Goal: Complete application form: Complete application form

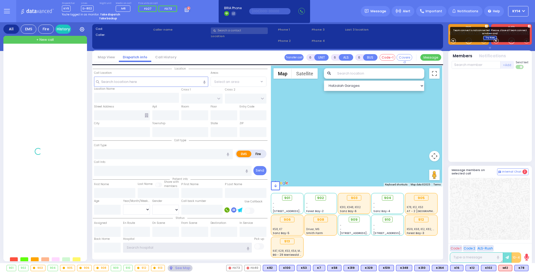
type input "ky14"
click at [486, 38] on link "Try Now" at bounding box center [491, 38] width 14 height 4
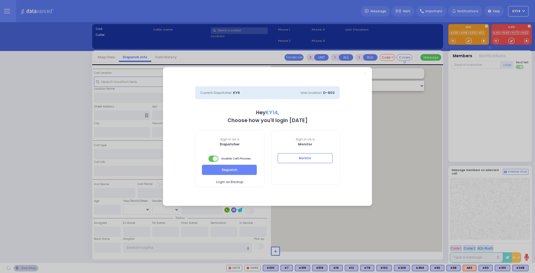
select select "2"
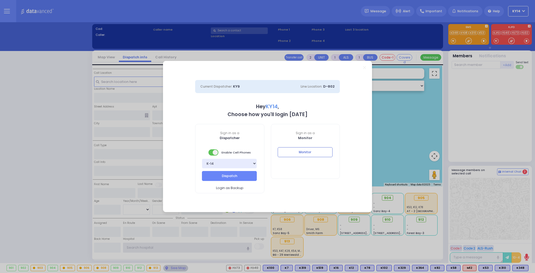
type input "ky14"
click at [309, 154] on button "Monitor" at bounding box center [305, 152] width 55 height 10
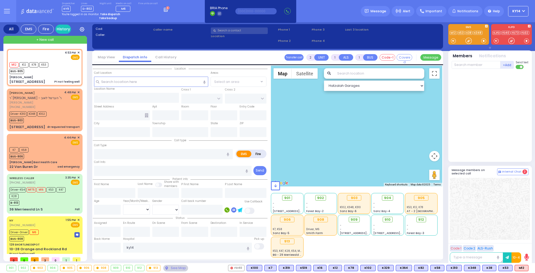
type input "6"
select select
type input "Pt not feeling well"
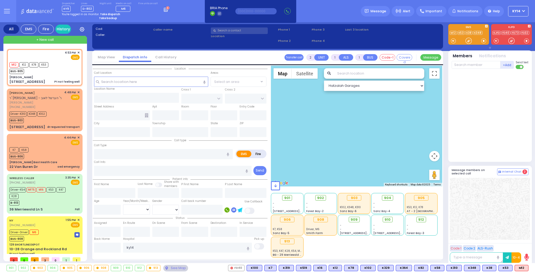
radio input "true"
type input "Unknown"
select select "Year"
type input "16:53"
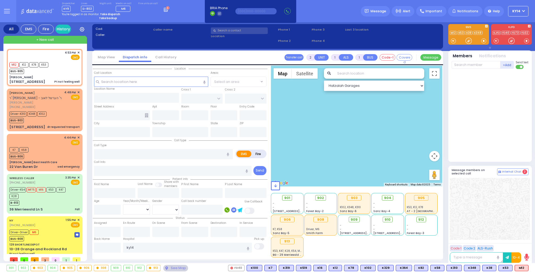
type input "16:55"
type input "[US_STATE][GEOGRAPHIC_DATA]- [GEOGRAPHIC_DATA]"
select select "Hatzalah Garages"
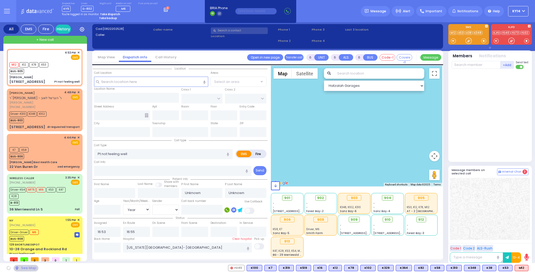
type input "[PERSON_NAME]"
type input "[GEOGRAPHIC_DATA]"
type input "PAKSH PL"
type input "[STREET_ADDRESS]"
type input "201"
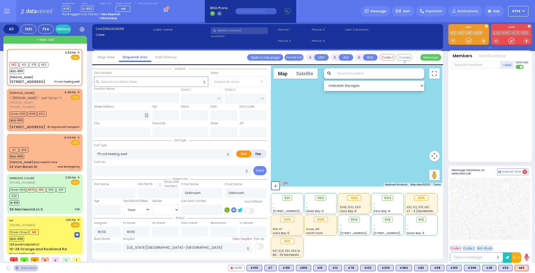
type input "[PERSON_NAME]"
type input "[US_STATE]"
type input "10950"
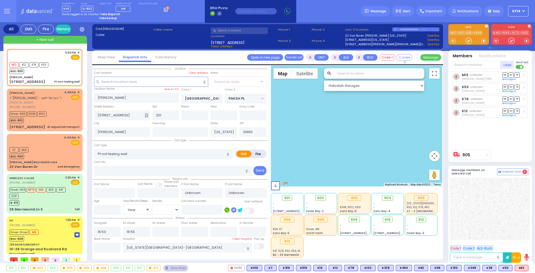
select select "SECTION 5"
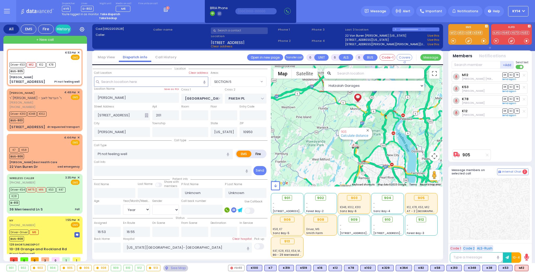
select select
radio input "true"
type input "Rivka"
type input "[PERSON_NAME]"
type input "69"
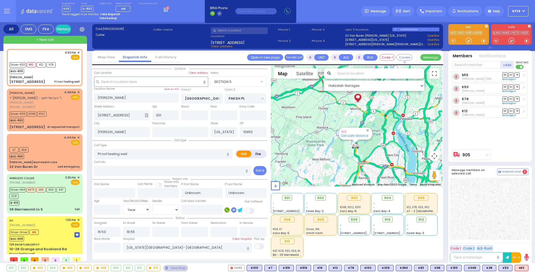
select select "Year"
type input "16:58"
type input "17:15"
select select "Hatzalah Garages"
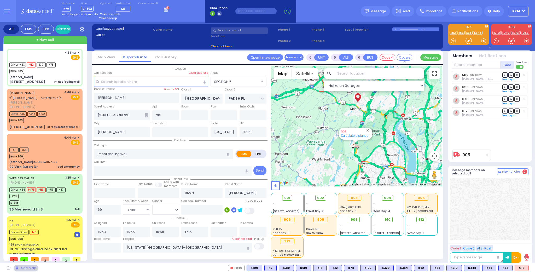
select select
radio input "true"
select select "Year"
select select "Hatzalah Garages"
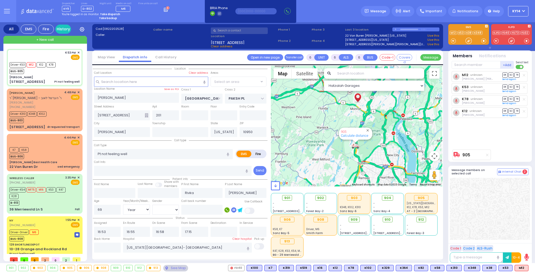
select select "SECTION 5"
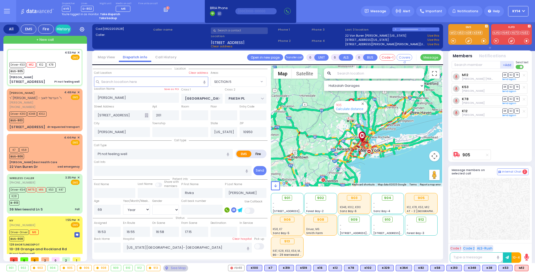
select select
radio input "true"
select select "Year"
select select "Hatzalah Garages"
select select "SECTION 5"
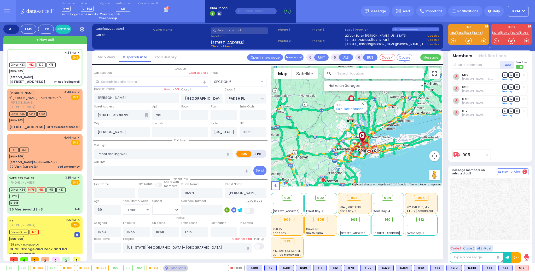
select select
radio input "true"
select select "Year"
select select "Hatzalah Garages"
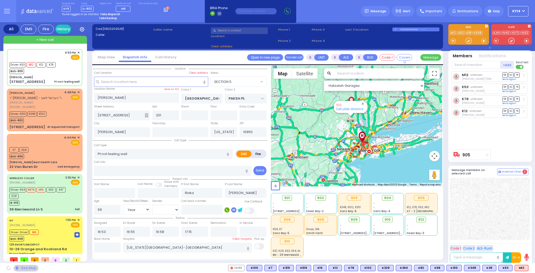
select select "SECTION 5"
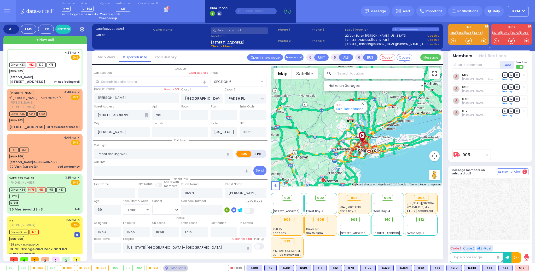
select select
radio input "true"
select select "Year"
select select "Hatzalah Garages"
select select "SECTION 5"
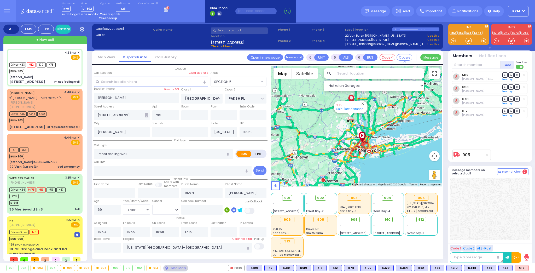
select select
radio input "true"
select select "Year"
select select "Hatzalah Garages"
select select "SECTION 5"
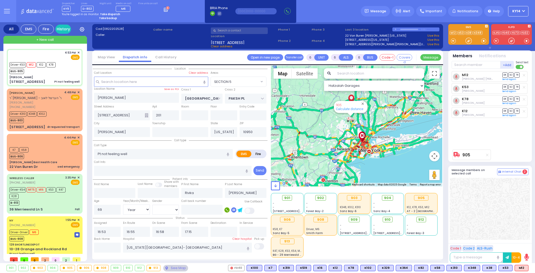
select select
radio input "true"
select select "Year"
select select "[DEMOGRAPHIC_DATA]"
select select "Hatzalah Garages"
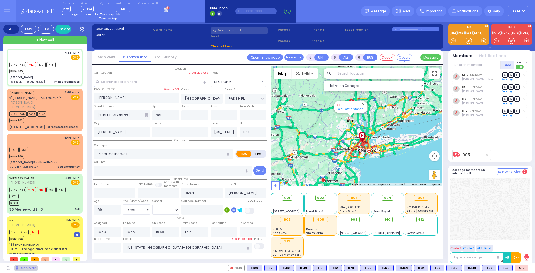
select select "SECTION 5"
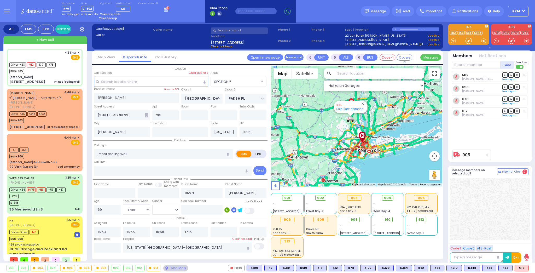
select select
radio input "true"
select select "Year"
select select "[DEMOGRAPHIC_DATA]"
select select "Hatzalah Garages"
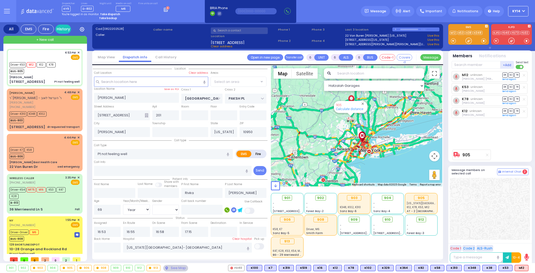
select select "SECTION 5"
select select
radio input "true"
select select "Year"
select select "[DEMOGRAPHIC_DATA]"
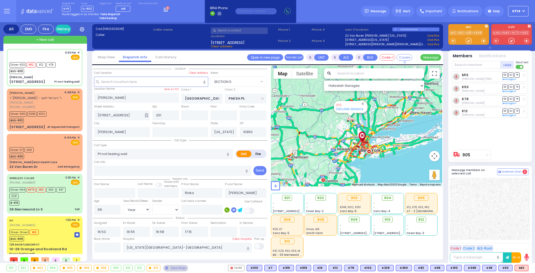
select select "Hatzalah Garages"
select select "SECTION 5"
select select
radio input "true"
select select "Year"
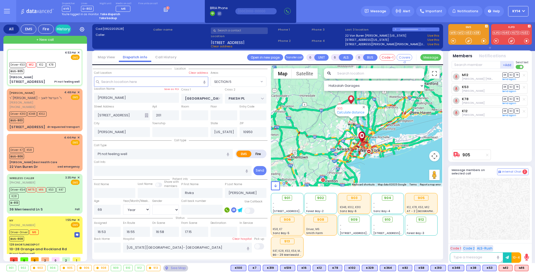
select select "[DEMOGRAPHIC_DATA]"
select select "Hatzalah Garages"
select select "SECTION 5"
select select
radio input "true"
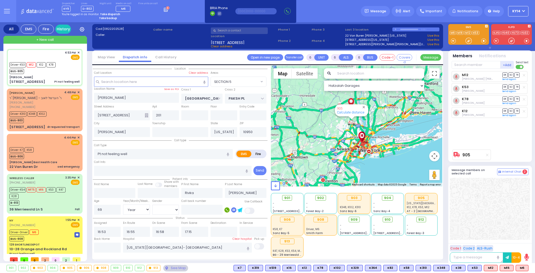
select select "Year"
select select "[DEMOGRAPHIC_DATA]"
select select "Hatzalah Garages"
select select "SECTION 5"
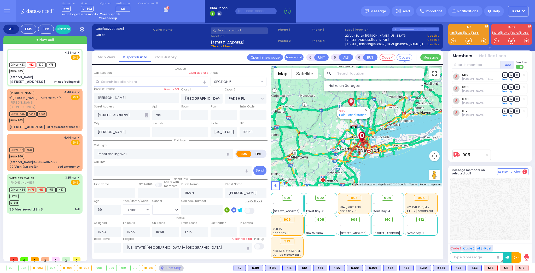
select select
radio input "true"
select select "Year"
select select "[DEMOGRAPHIC_DATA]"
select select "Hatzalah Garages"
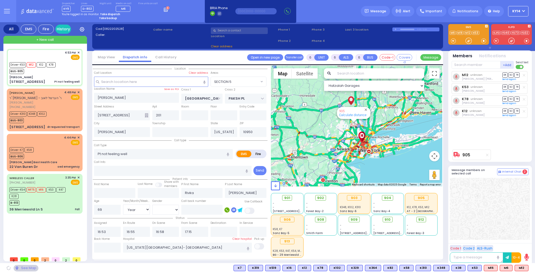
select select
radio input "true"
select select "Year"
select select "[DEMOGRAPHIC_DATA]"
select select "Hatzalah Garages"
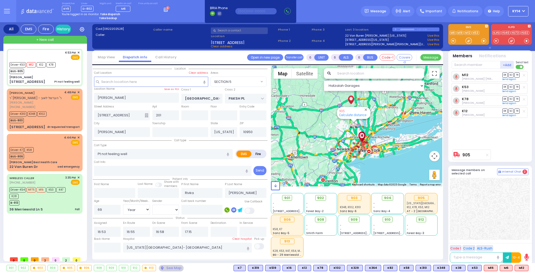
select select "SECTION 5"
select select
radio input "true"
select select "Year"
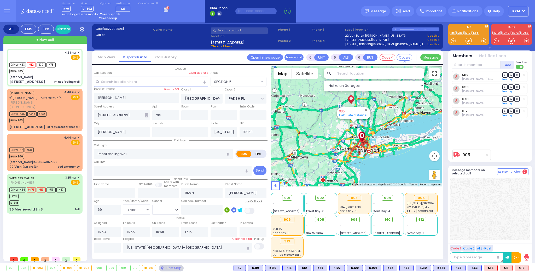
select select "[DEMOGRAPHIC_DATA]"
select select "Hatzalah Garages"
select select "SECTION 5"
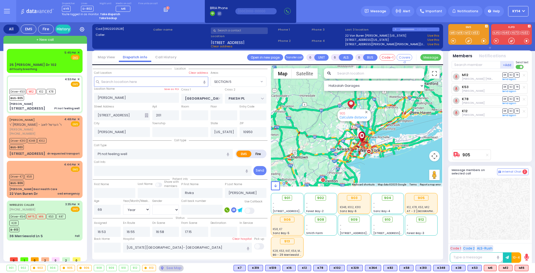
select select
radio input "true"
select select "Year"
select select "[DEMOGRAPHIC_DATA]"
select select "Hatzalah Garages"
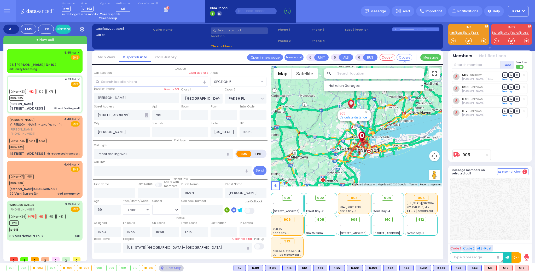
select select "SECTION 5"
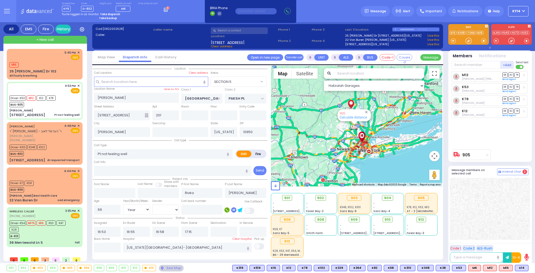
select select
radio input "true"
select select "Year"
select select "[DEMOGRAPHIC_DATA]"
select select "Hatzalah Garages"
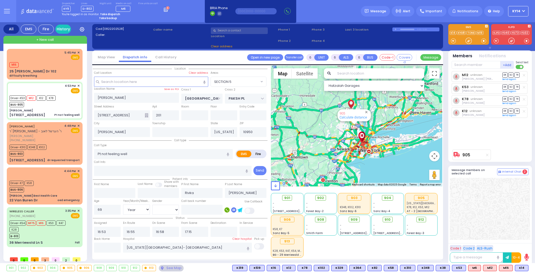
select select "SECTION 5"
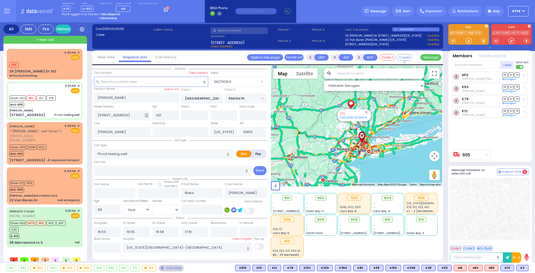
select select
radio input "true"
select select "Year"
select select "[DEMOGRAPHIC_DATA]"
select select "Hatzalah Garages"
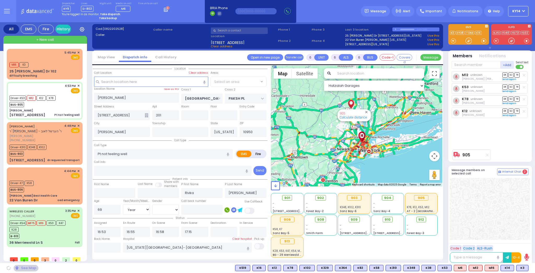
select select "SECTION 5"
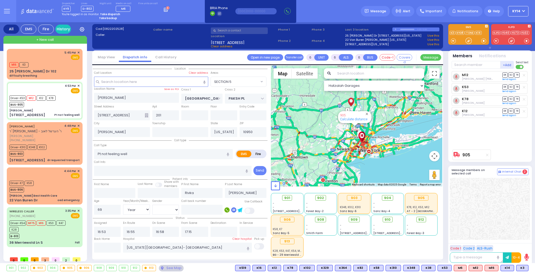
select select
radio input "true"
select select "Year"
select select "[DEMOGRAPHIC_DATA]"
select select "Hatzalah Garages"
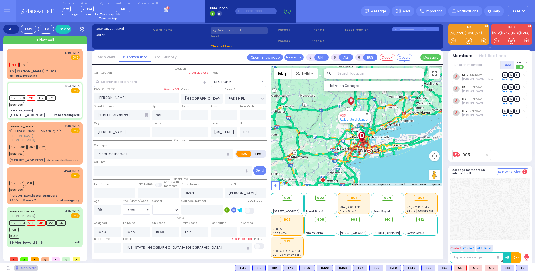
select select "SECTION 5"
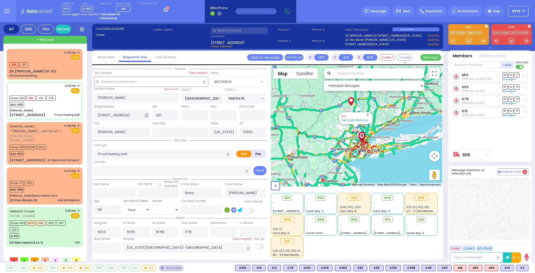
select select
radio input "true"
select select "Year"
select select "[DEMOGRAPHIC_DATA]"
select select "Hatzalah Garages"
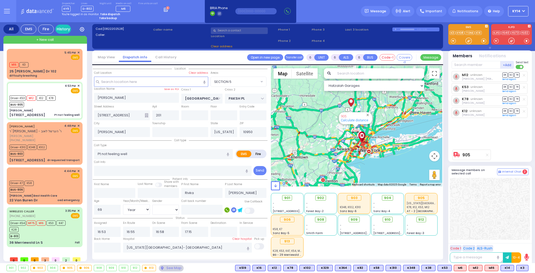
select select "SECTION 5"
select select
radio input "true"
select select "Year"
select select "[DEMOGRAPHIC_DATA]"
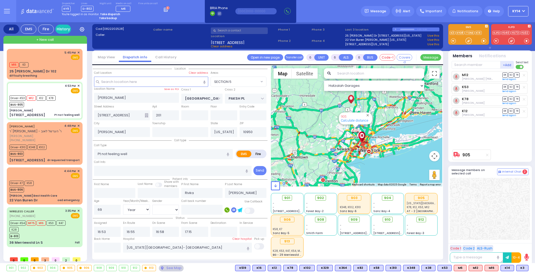
select select "Hatzalah Garages"
select select "SECTION 5"
select select
radio input "true"
select select "Year"
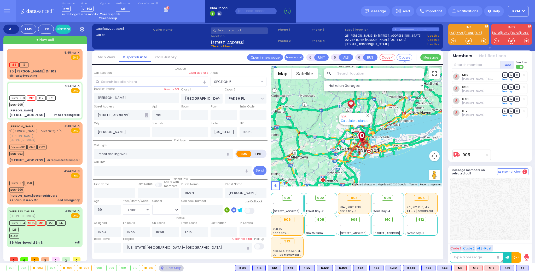
select select "[DEMOGRAPHIC_DATA]"
select select "Hatzalah Garages"
select select "SECTION 5"
select select
radio input "true"
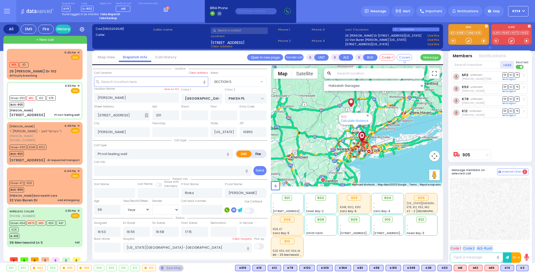
select select "Year"
select select "[DEMOGRAPHIC_DATA]"
select select "Hatzalah Garages"
select select "SECTION 5"
select select
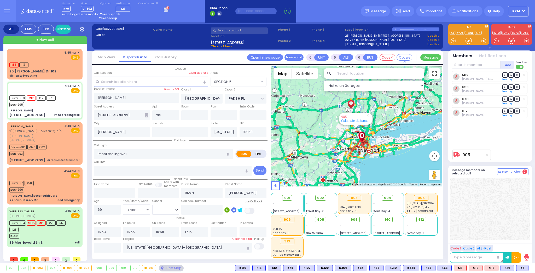
radio input "true"
select select "Year"
select select "[DEMOGRAPHIC_DATA]"
select select "Hatzalah Garages"
select select "SECTION 5"
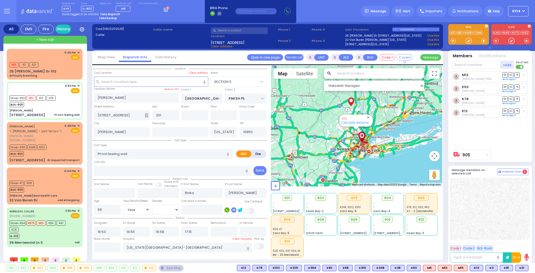
select select
radio input "true"
select select "Year"
select select "[DEMOGRAPHIC_DATA]"
select select "Hatzalah Garages"
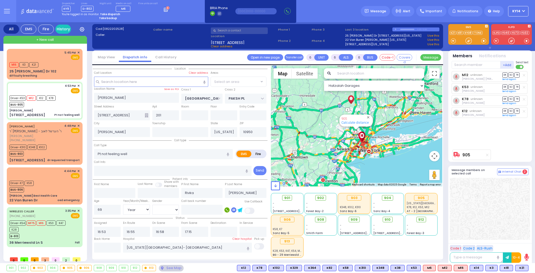
select select "SECTION 5"
select select
radio input "true"
select select "Year"
select select "[DEMOGRAPHIC_DATA]"
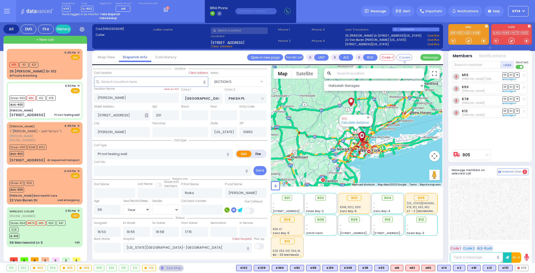
select select "Hatzalah Garages"
select select "SECTION 5"
select select
radio input "true"
select select "Year"
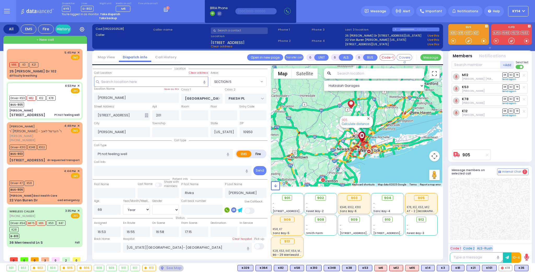
select select "[DEMOGRAPHIC_DATA]"
select select "Hatzalah Garages"
select select "SECTION 5"
select select
radio input "true"
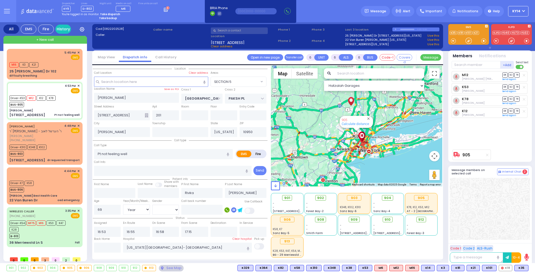
select select "Year"
select select "[DEMOGRAPHIC_DATA]"
select select "Hatzalah Garages"
select select "SECTION 5"
select select
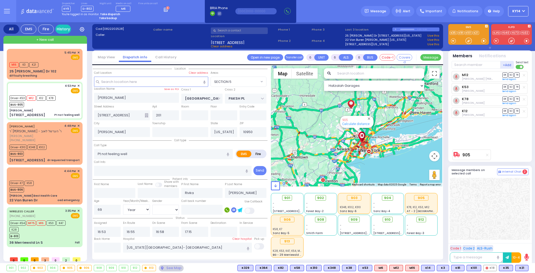
radio input "true"
select select "Year"
select select "[DEMOGRAPHIC_DATA]"
select select "Hatzalah Garages"
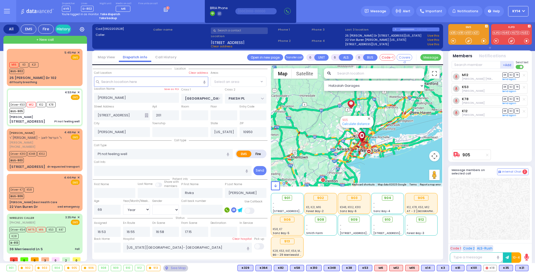
select select "SECTION 5"
select select
radio input "true"
select select "Year"
select select "[DEMOGRAPHIC_DATA]"
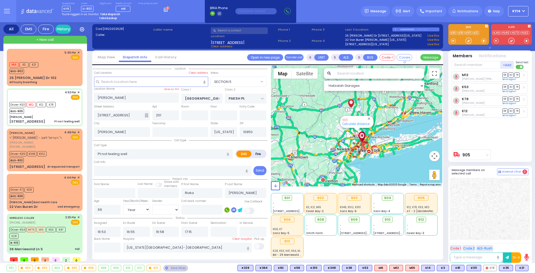
select select "Hatzalah Garages"
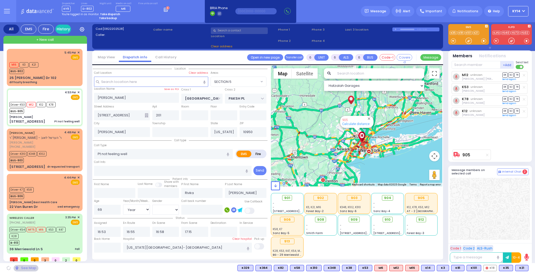
select select "SECTION 5"
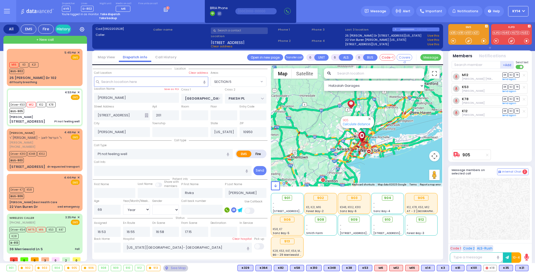
select select
radio input "true"
select select "Year"
select select "[DEMOGRAPHIC_DATA]"
